Goal: Transaction & Acquisition: Purchase product/service

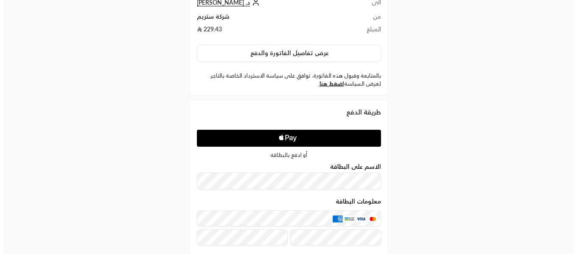
scroll to position [7, 0]
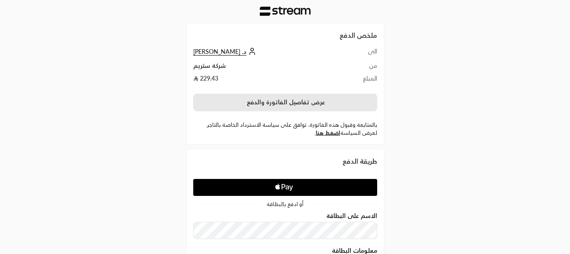
click at [303, 100] on button "عرض تفاصيل الفاتورة والدفع" at bounding box center [285, 103] width 184 height 18
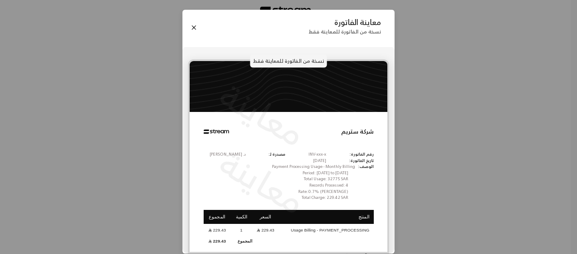
scroll to position [9, 0]
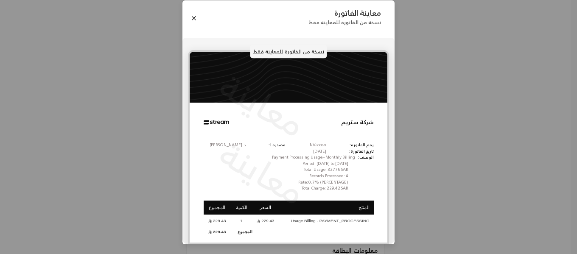
drag, startPoint x: 268, startPoint y: 92, endPoint x: 248, endPoint y: 110, distance: 26.4
click at [248, 110] on p "معاينة" at bounding box center [262, 104] width 104 height 89
click at [198, 22] on button "Close" at bounding box center [193, 18] width 9 height 9
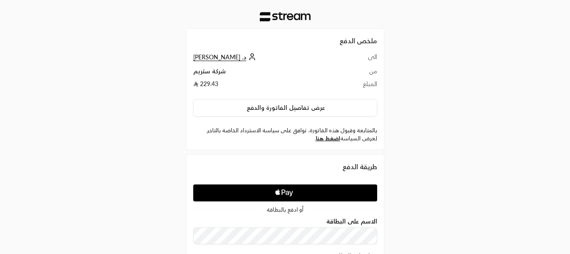
scroll to position [0, 0]
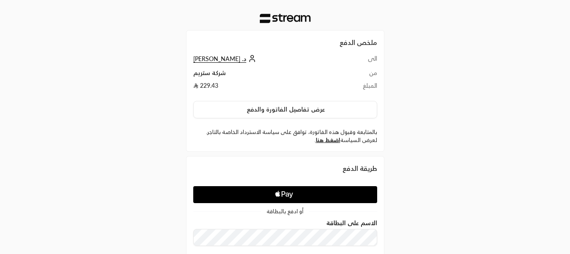
click at [206, 86] on td "229.43" at bounding box center [268, 87] width 151 height 13
copy td "229.43"
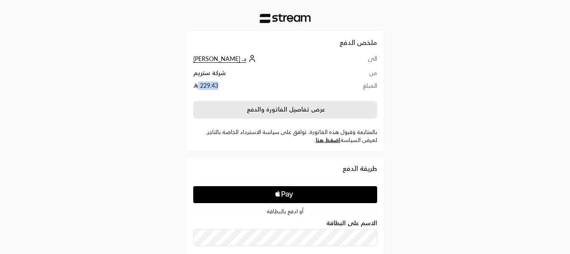
click at [292, 113] on button "عرض تفاصيل الفاتورة والدفع" at bounding box center [285, 110] width 184 height 18
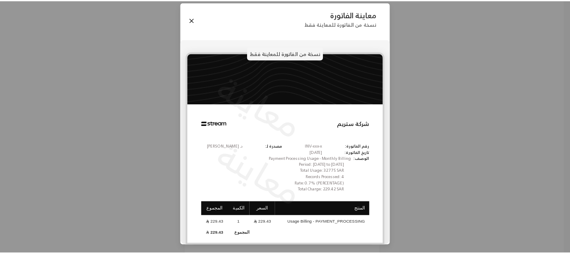
scroll to position [9, 0]
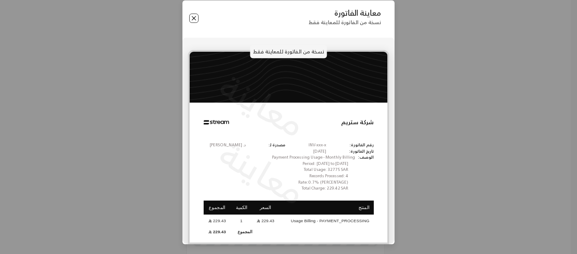
click at [198, 20] on button "Close" at bounding box center [193, 18] width 9 height 9
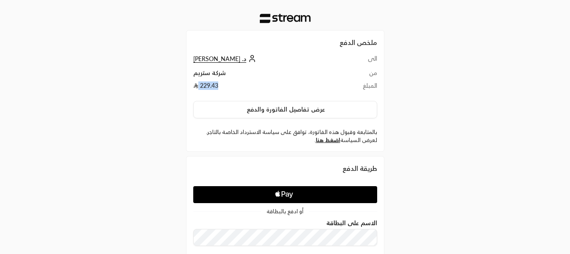
drag, startPoint x: 301, startPoint y: 196, endPoint x: 334, endPoint y: 188, distance: 33.9
click at [301, 196] on icon "Apple Logo" at bounding box center [285, 194] width 87 height 15
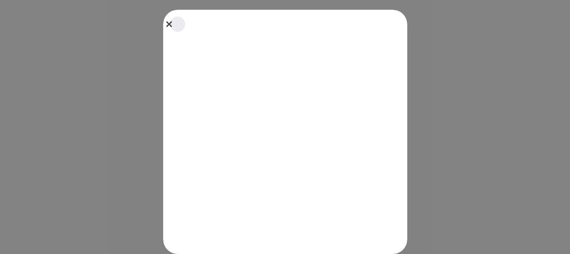
drag, startPoint x: 172, startPoint y: 23, endPoint x: 167, endPoint y: 40, distance: 17.3
click at [172, 23] on button "Close" at bounding box center [177, 24] width 19 height 19
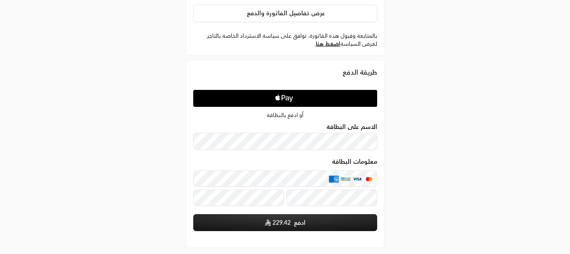
scroll to position [127, 0]
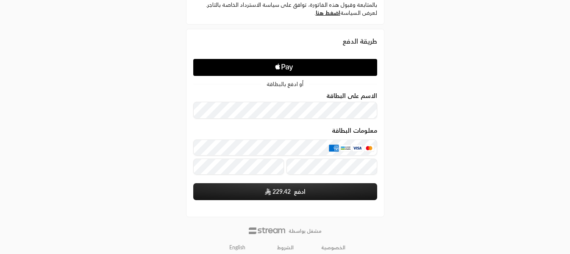
click at [460, 165] on div "ملخص الدفع الى د. محمد كشميري من شركة ستريم المبلغ 229.43 عرض تفاصيل الفاتورة و…" at bounding box center [285, 67] width 570 height 388
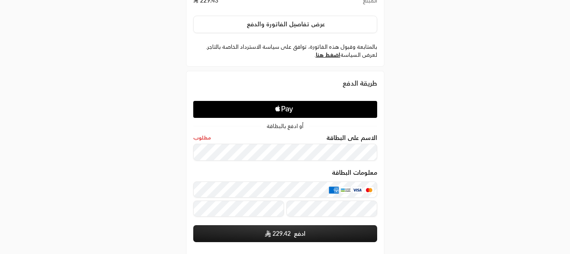
scroll to position [85, 0]
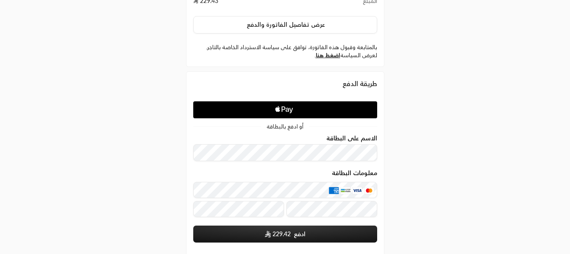
click at [427, 192] on div "ملخص الدفع الى د. محمد كشميري من شركة ستريم المبلغ 229.43 عرض تفاصيل الفاتورة و…" at bounding box center [284, 109] width 285 height 388
click at [300, 111] on icon "Apple Logo" at bounding box center [285, 109] width 87 height 15
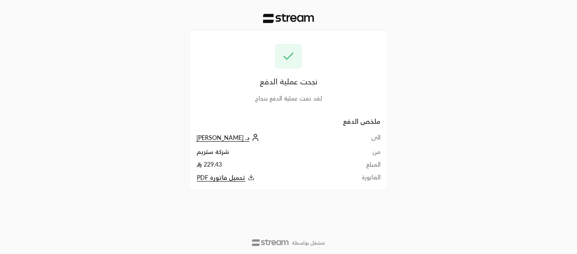
click at [211, 178] on span "تحميل فاتورة PDF" at bounding box center [221, 178] width 48 height 8
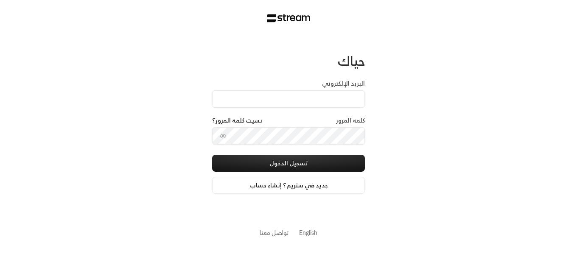
click at [434, 111] on div "حياك البريد الإلكتروني كلمة المرور نسيت كلمة المرور؟ تسجيل الدخول جديد في ستريم…" at bounding box center [288, 127] width 577 height 254
